Goal: Task Accomplishment & Management: Manage account settings

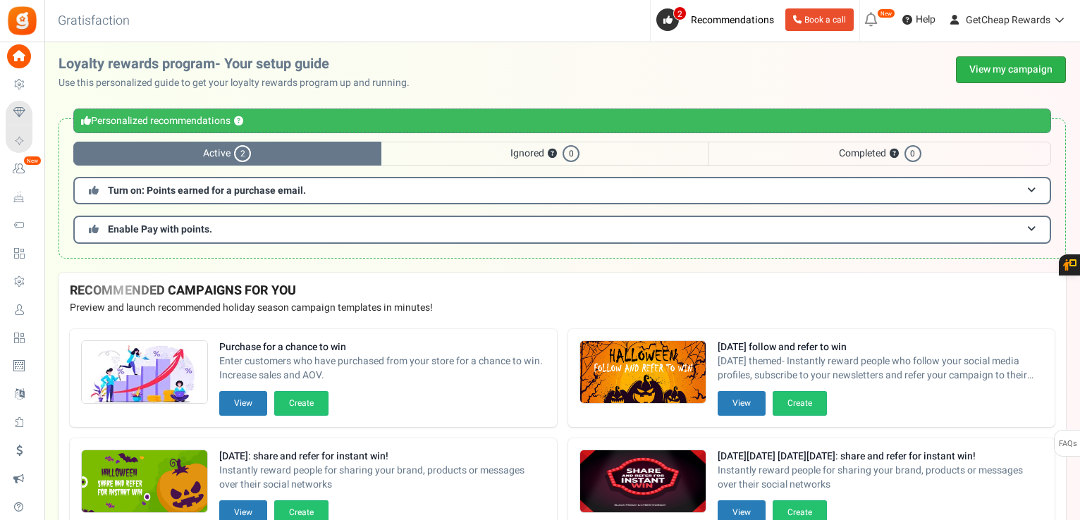
click at [984, 72] on link "View my campaign" at bounding box center [1011, 69] width 110 height 27
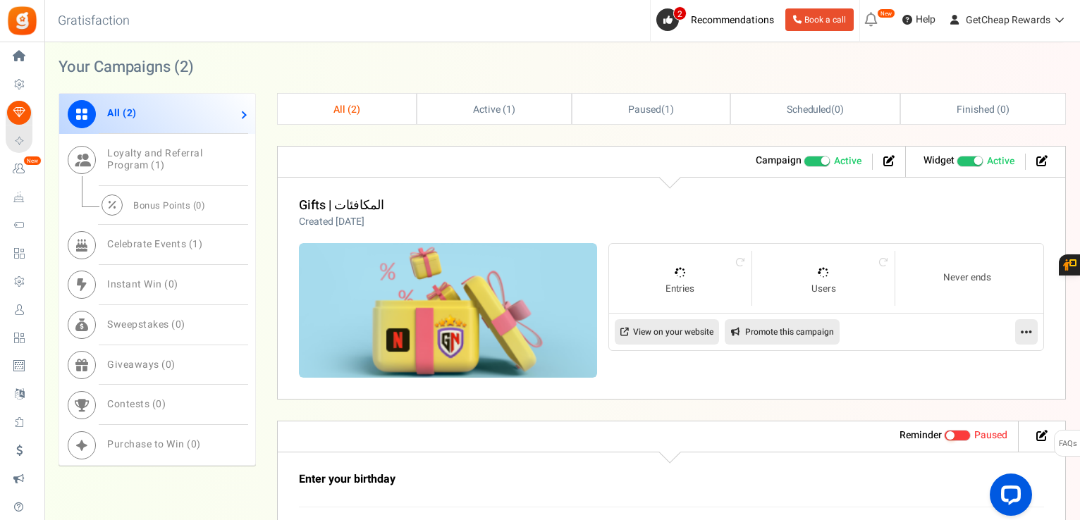
scroll to position [705, 0]
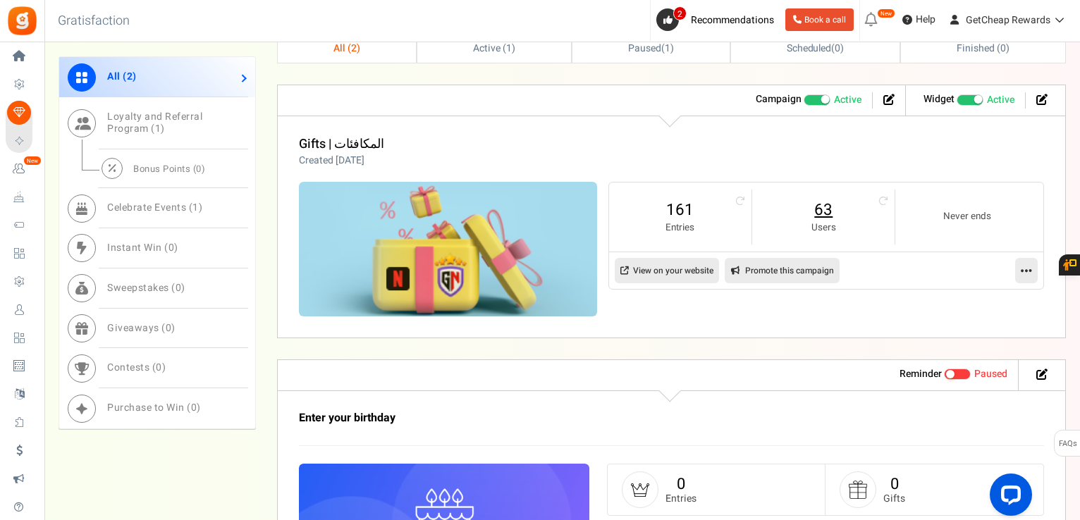
click at [818, 206] on link "63" at bounding box center [823, 210] width 114 height 23
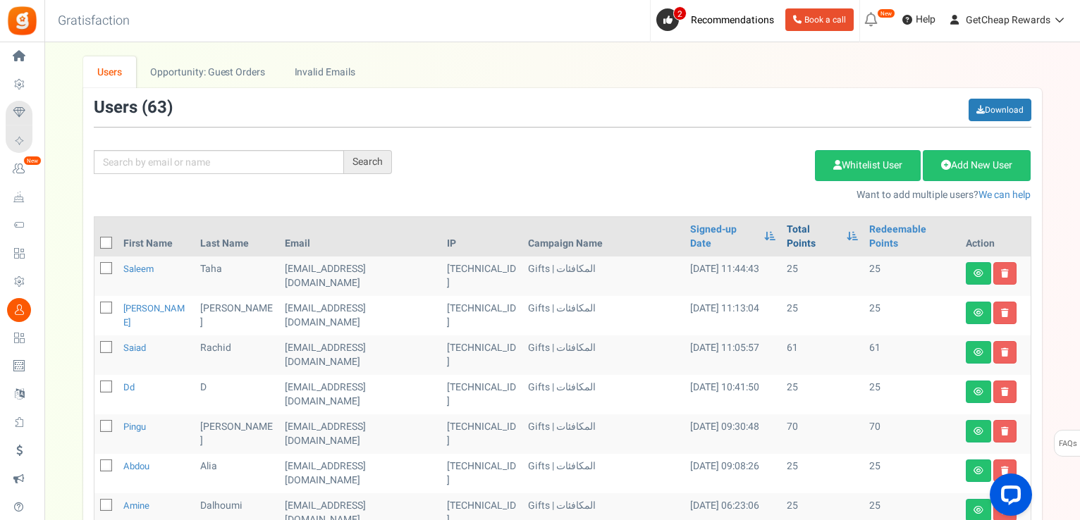
click at [787, 226] on link "Total Points" at bounding box center [813, 237] width 52 height 28
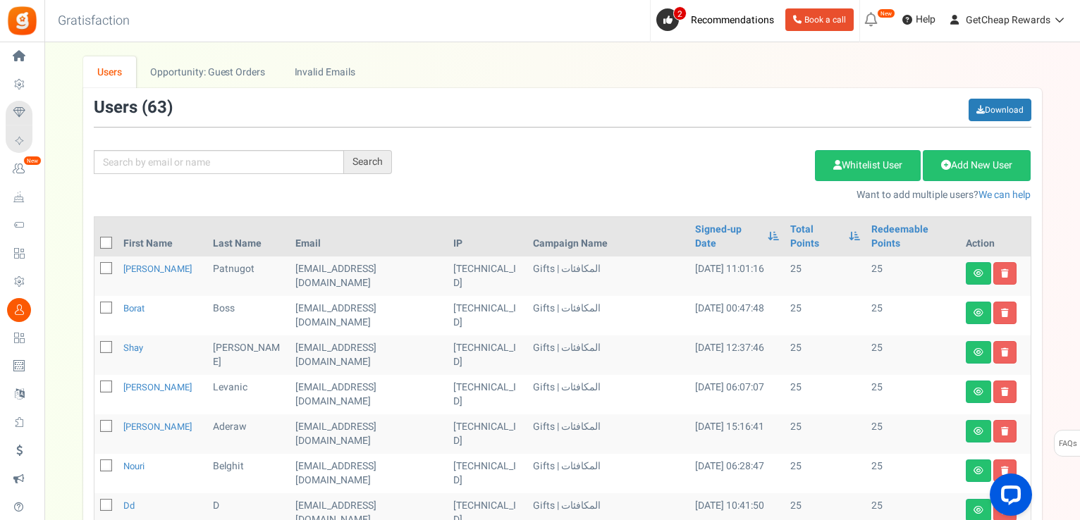
click at [107, 239] on icon at bounding box center [106, 243] width 9 height 9
click at [95, 240] on input "checkbox" at bounding box center [90, 244] width 9 height 9
checkbox input "true"
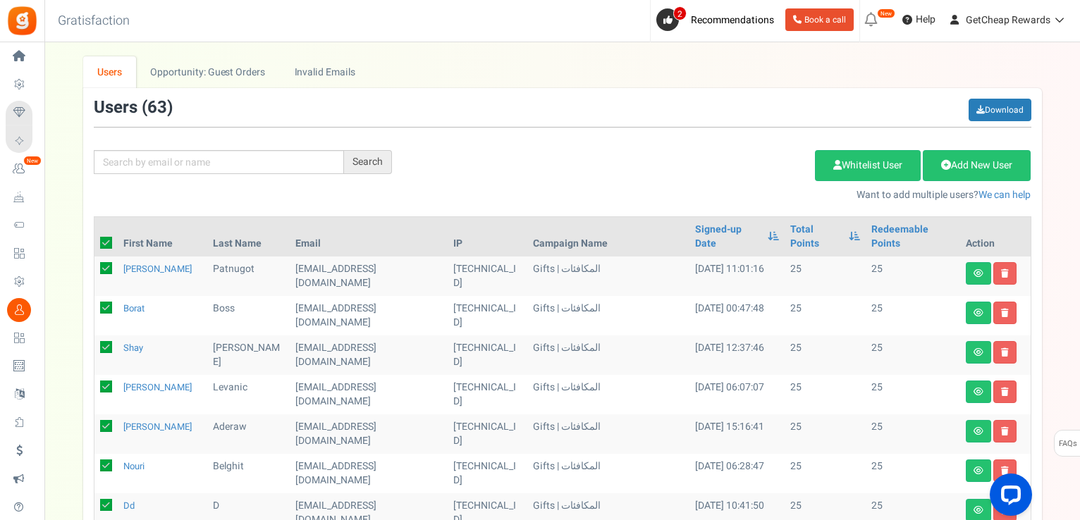
checkbox input "true"
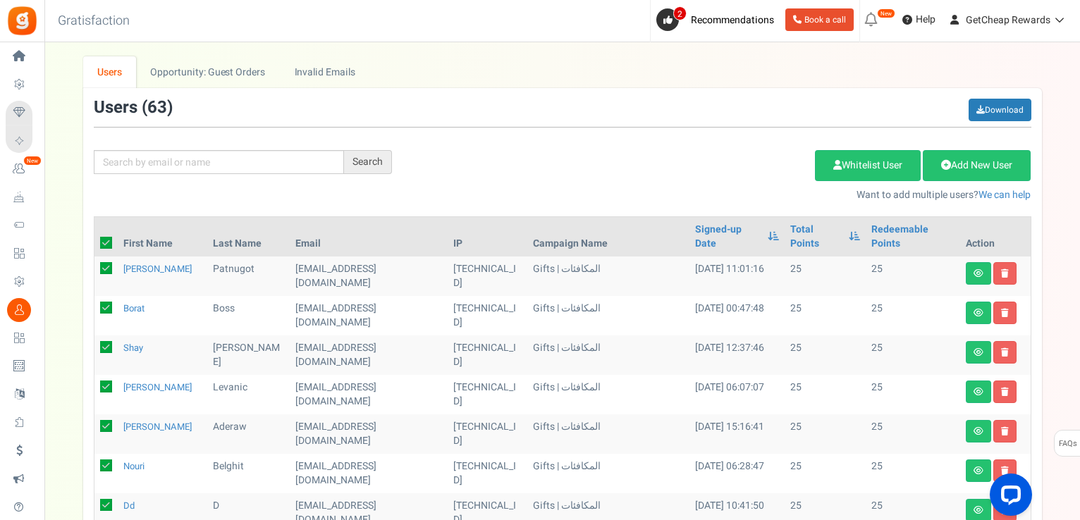
checkbox input "true"
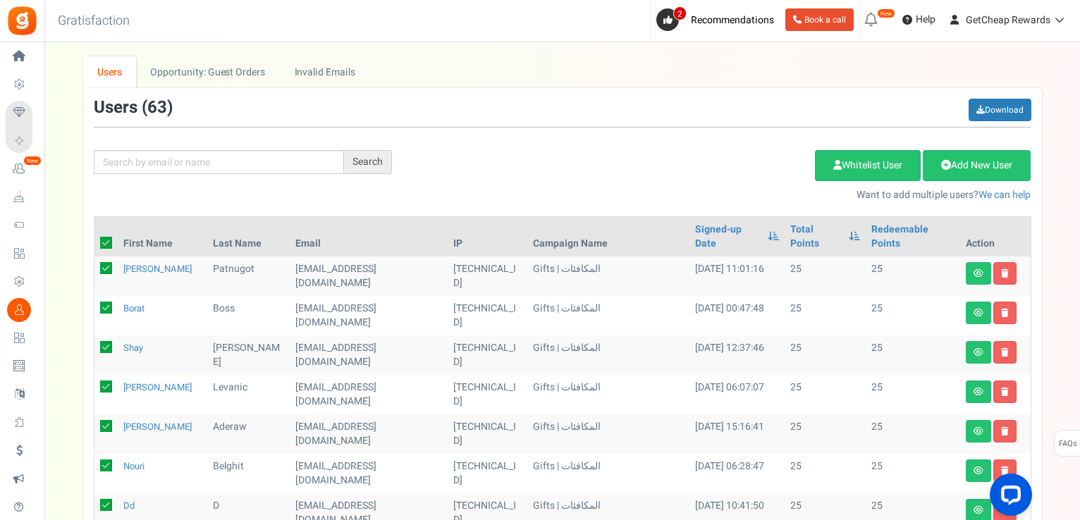
checkbox input "true"
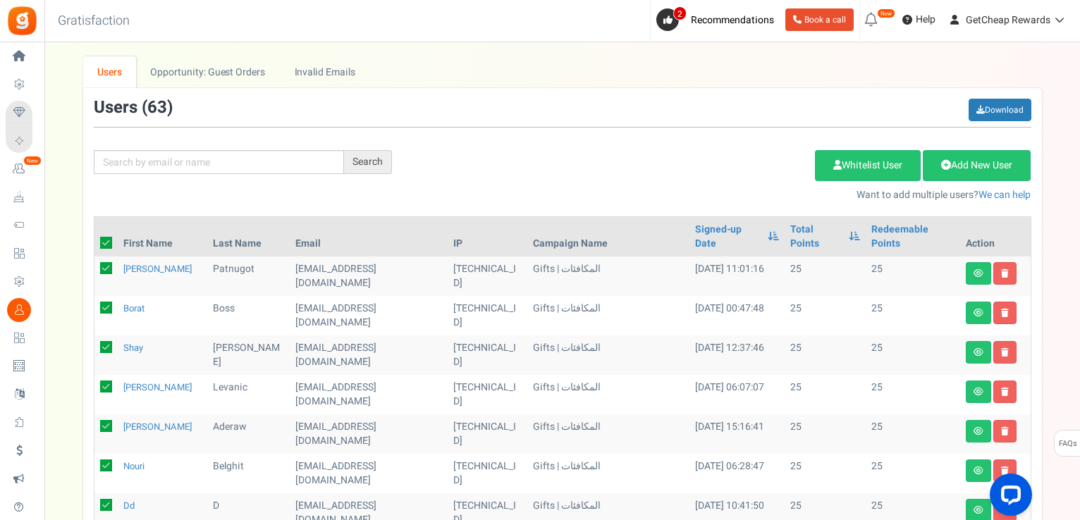
checkbox input "true"
click at [756, 171] on link "Delete Selected Users" at bounding box center [743, 165] width 137 height 31
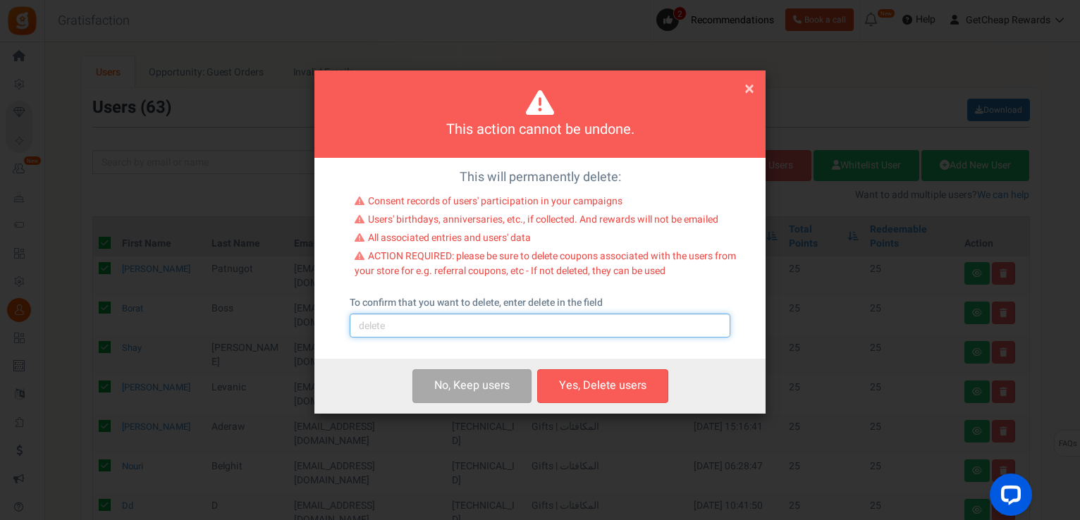
click at [565, 328] on input "text" at bounding box center [540, 326] width 381 height 24
type input "delete"
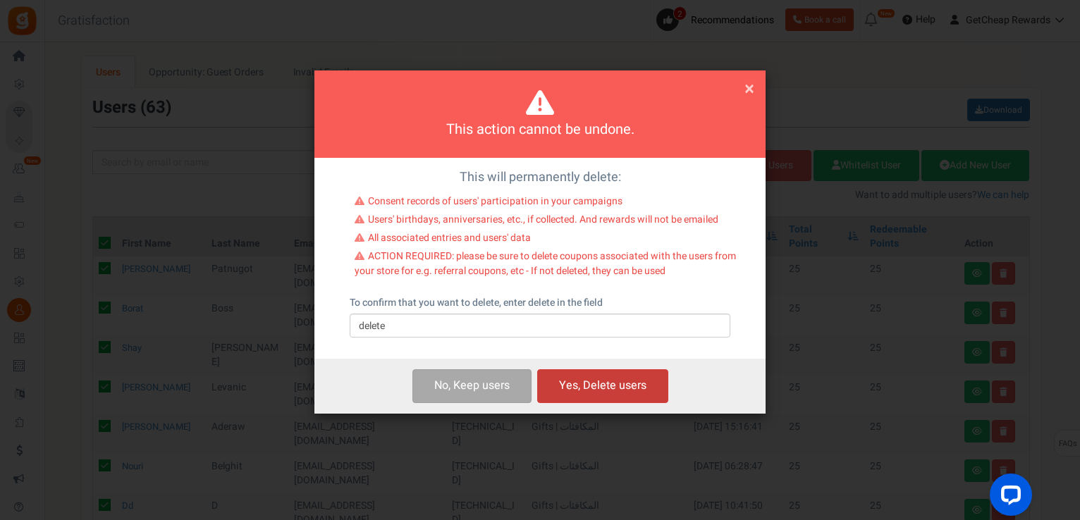
click at [573, 376] on button "Yes, Delete users" at bounding box center [602, 385] width 131 height 33
checkbox input "false"
